Goal: Transaction & Acquisition: Purchase product/service

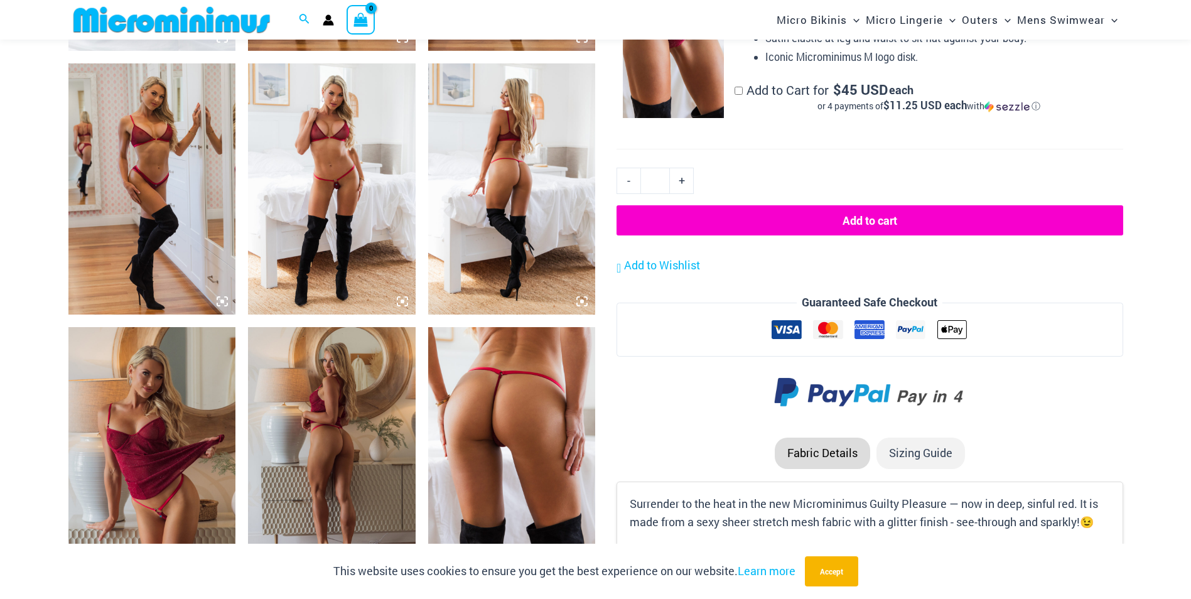
scroll to position [804, 0]
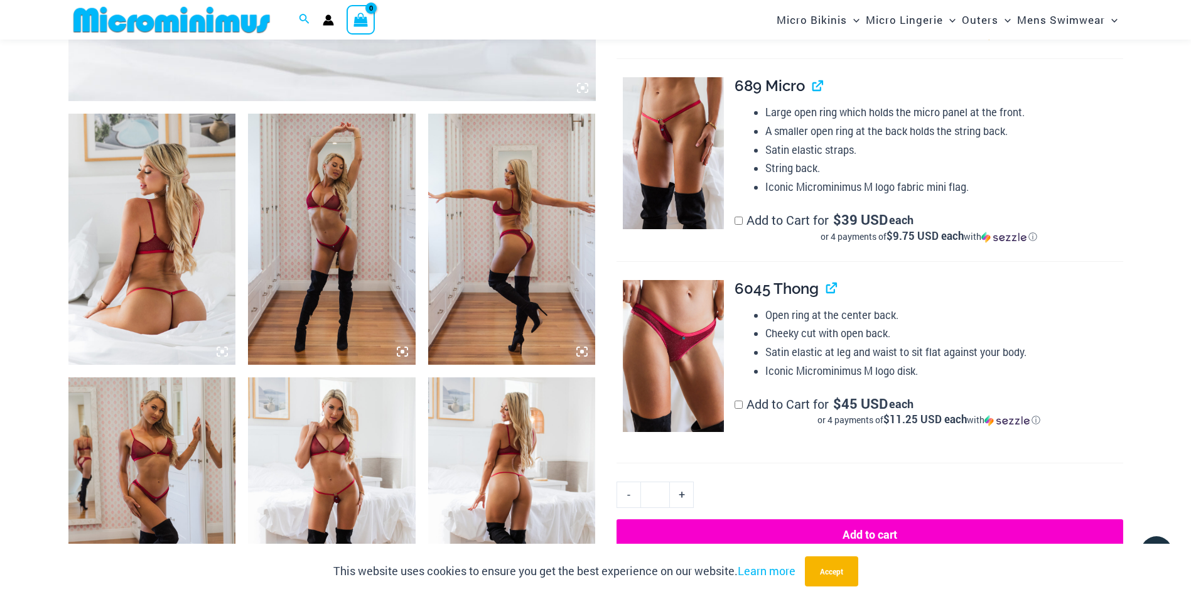
click at [321, 227] on img at bounding box center [332, 239] width 168 height 251
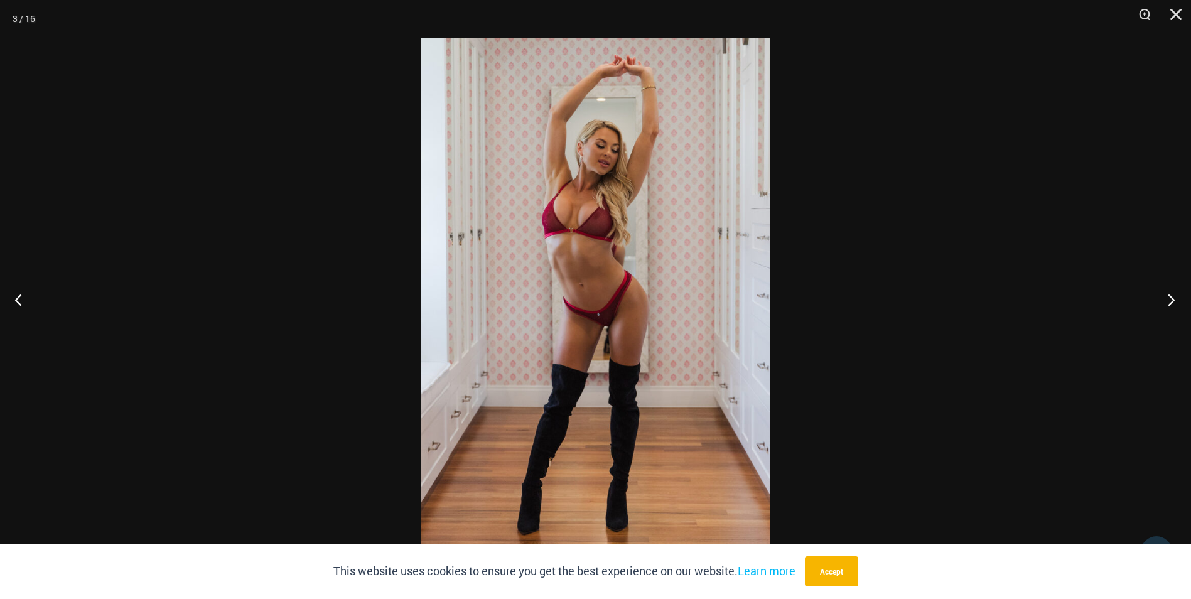
click at [1177, 294] on button "Next" at bounding box center [1167, 299] width 47 height 63
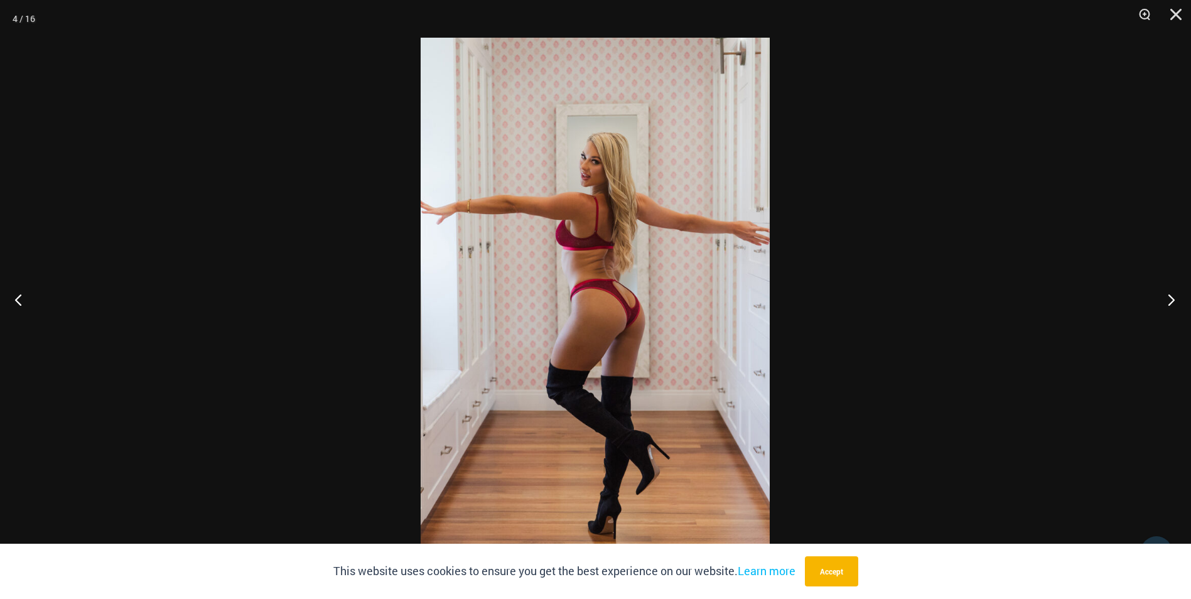
click at [1177, 294] on button "Next" at bounding box center [1167, 299] width 47 height 63
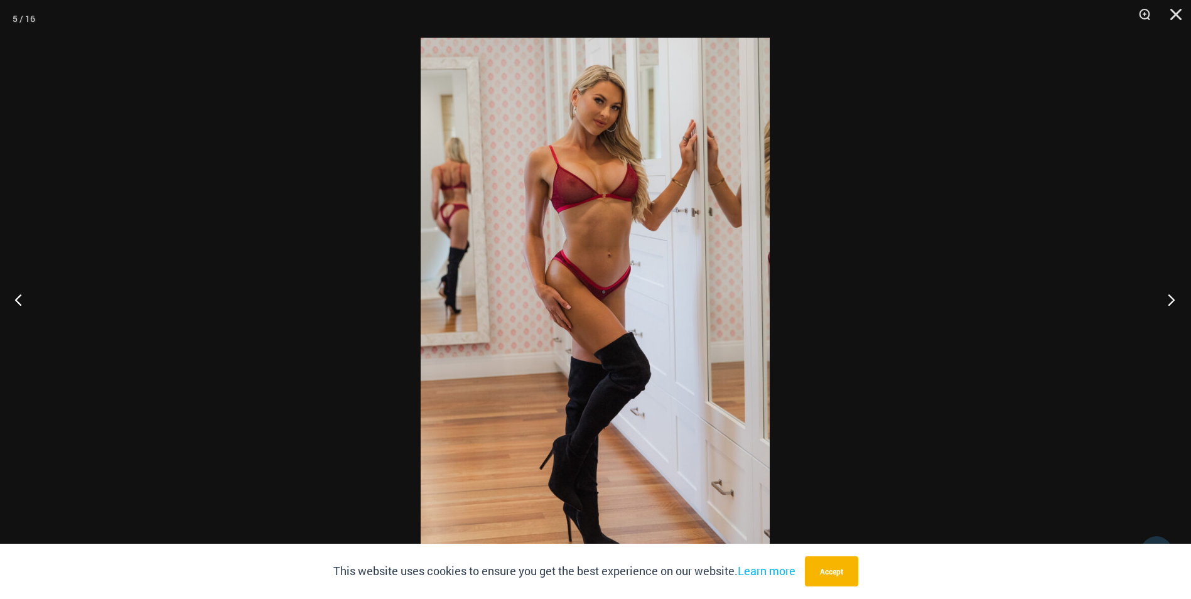
click at [1177, 294] on button "Next" at bounding box center [1167, 299] width 47 height 63
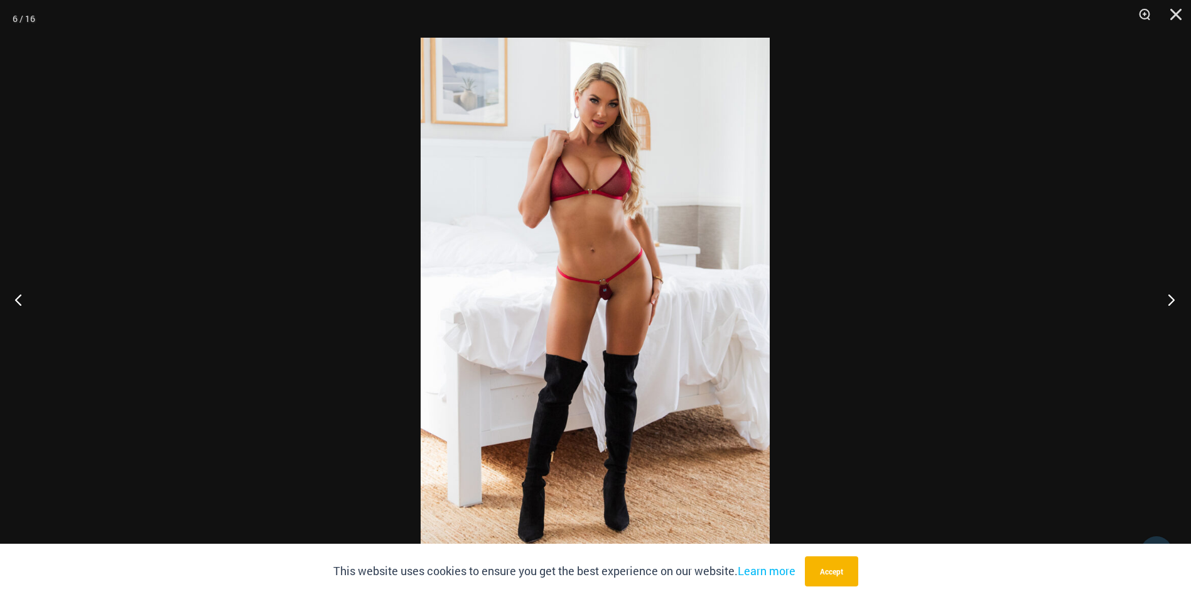
click at [1177, 294] on button "Next" at bounding box center [1167, 299] width 47 height 63
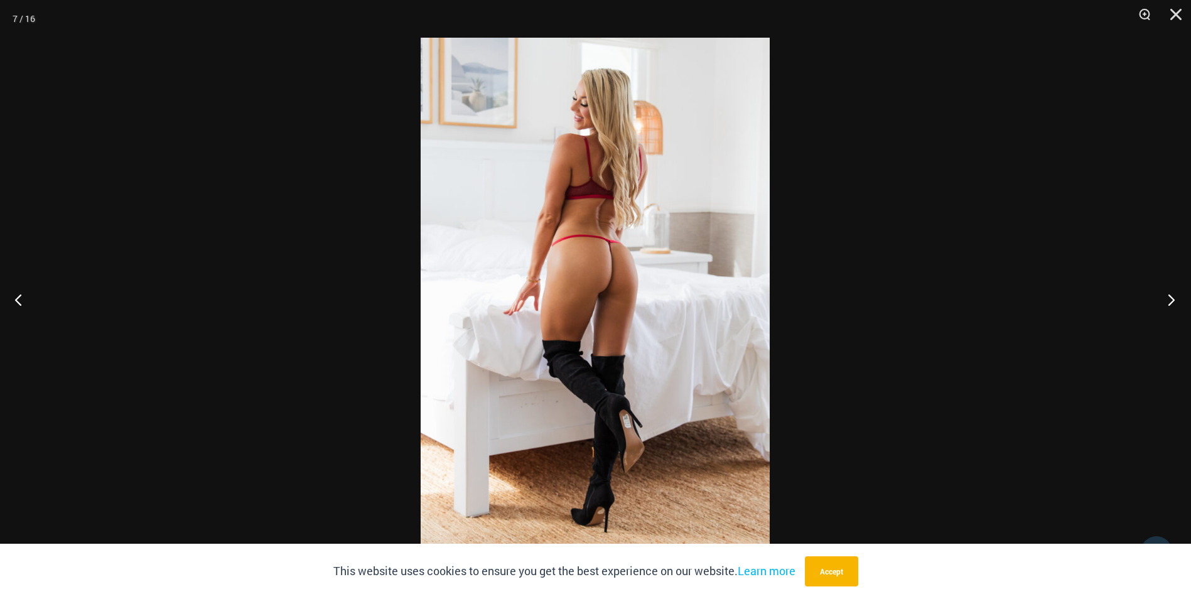
click at [1177, 294] on button "Next" at bounding box center [1167, 299] width 47 height 63
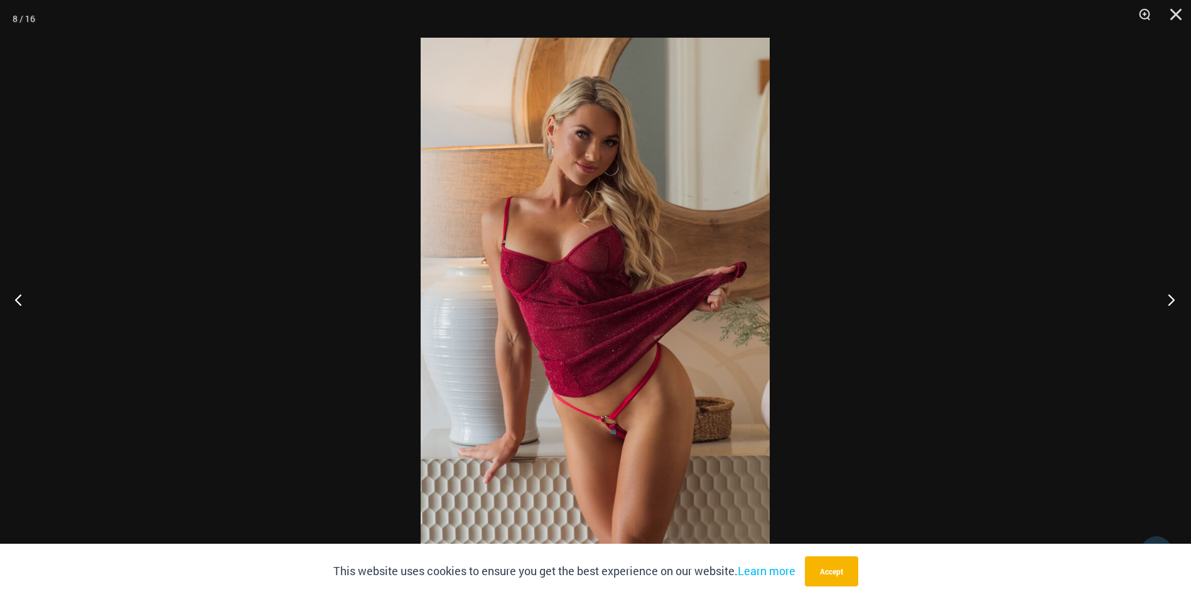
click at [1177, 294] on button "Next" at bounding box center [1167, 299] width 47 height 63
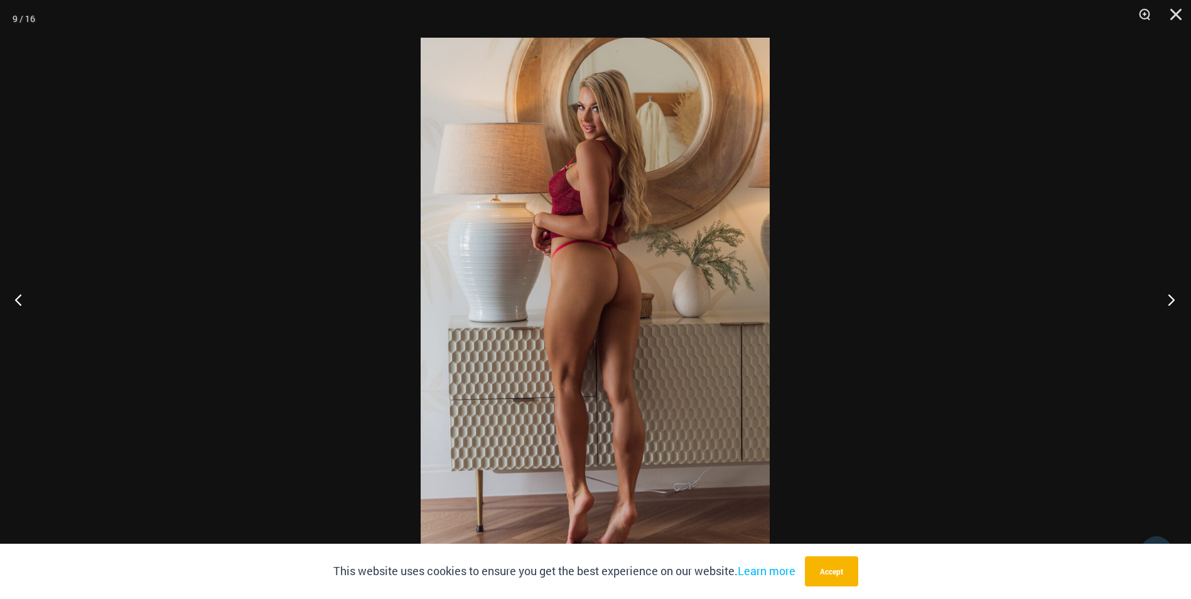
click at [1177, 294] on button "Next" at bounding box center [1167, 299] width 47 height 63
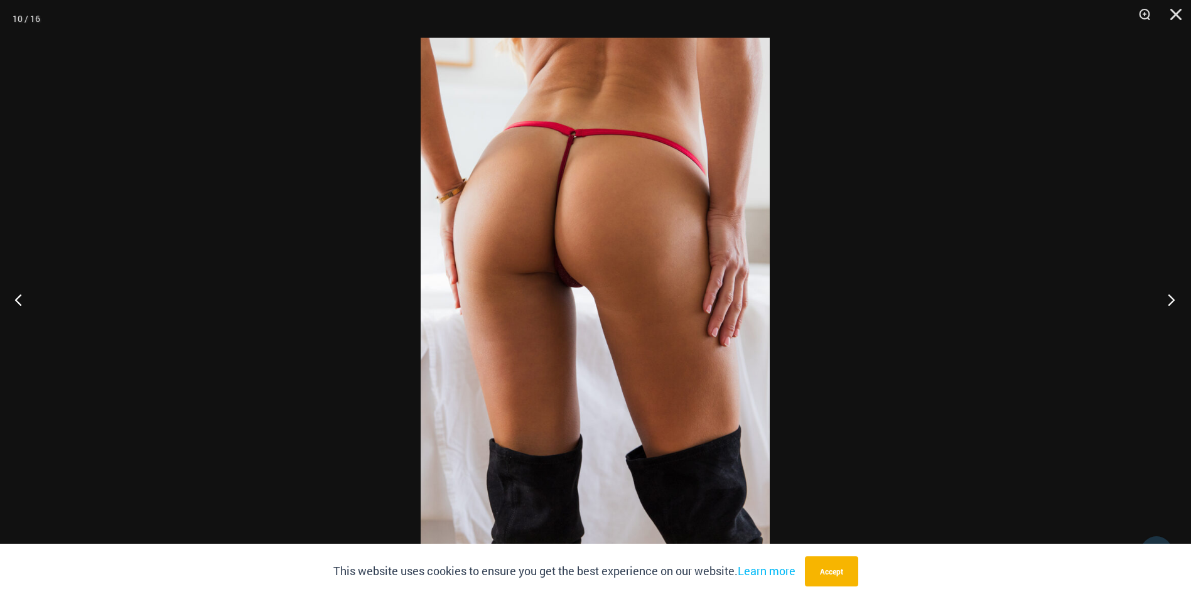
click at [1177, 294] on button "Next" at bounding box center [1167, 299] width 47 height 63
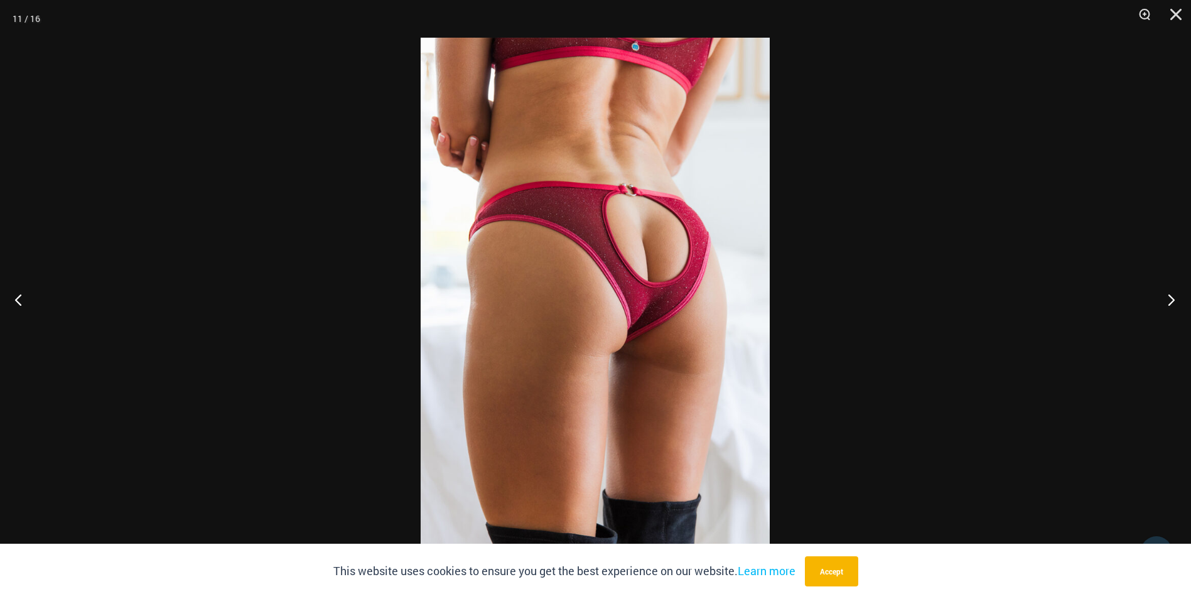
click at [1177, 294] on button "Next" at bounding box center [1167, 299] width 47 height 63
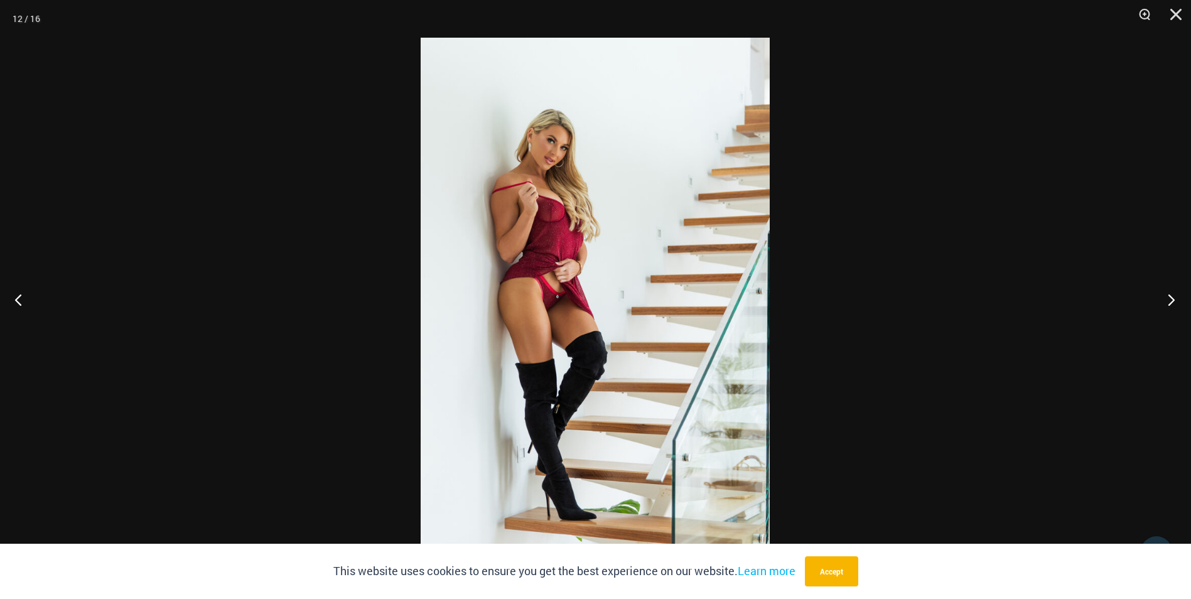
click at [1177, 294] on button "Next" at bounding box center [1167, 299] width 47 height 63
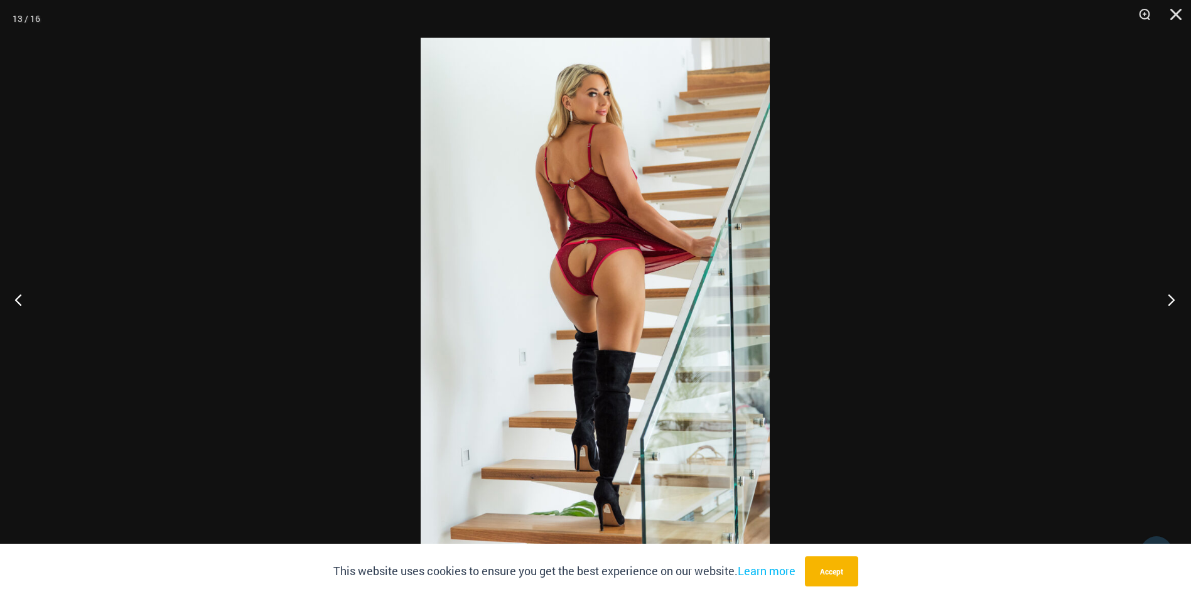
click at [1177, 294] on button "Next" at bounding box center [1167, 299] width 47 height 63
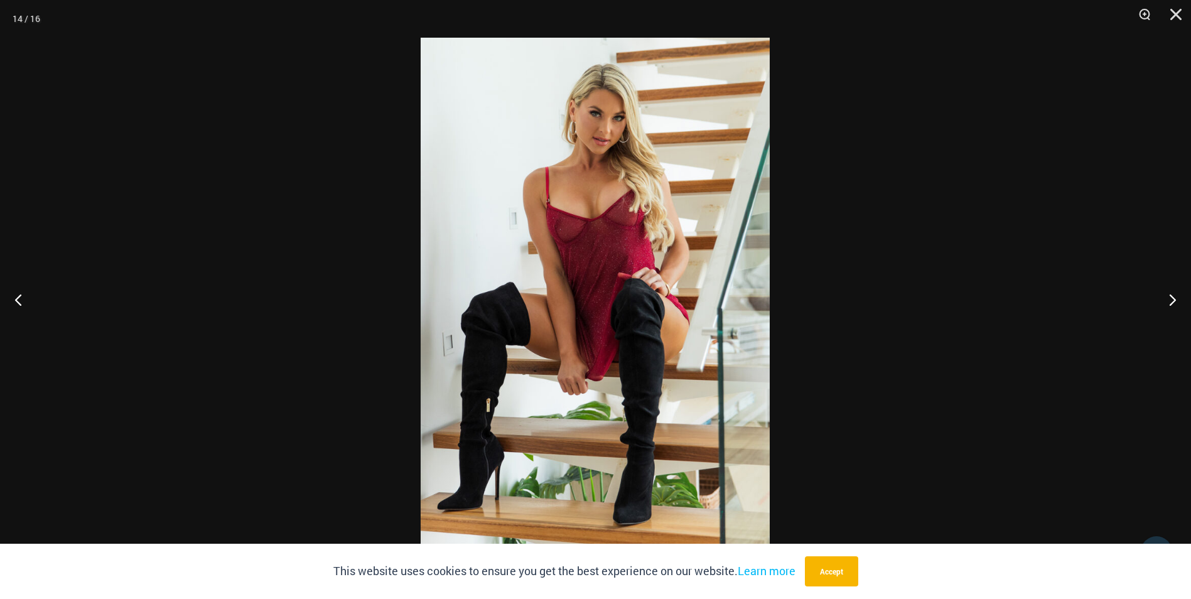
click at [925, 210] on div at bounding box center [595, 299] width 1191 height 599
